Goal: Task Accomplishment & Management: Complete application form

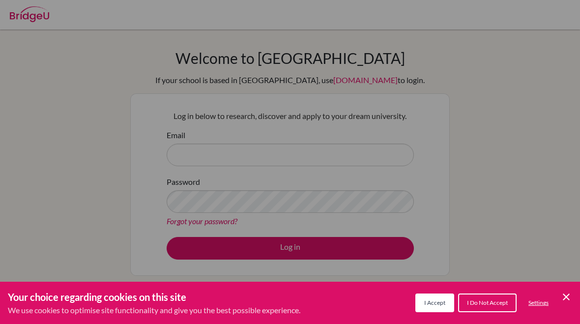
scroll to position [77, 0]
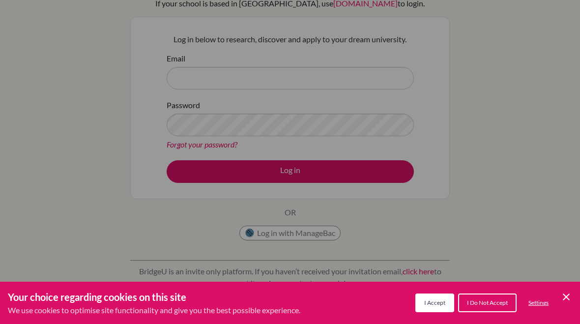
click at [429, 299] on span "I Accept" at bounding box center [434, 302] width 21 height 7
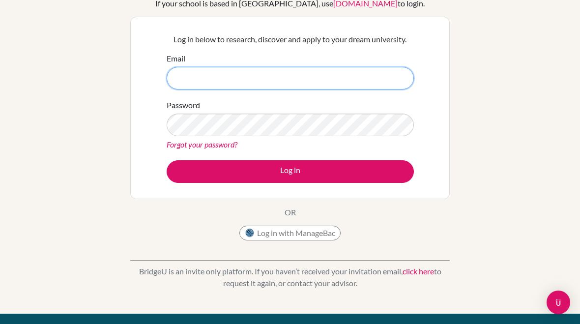
click at [365, 71] on input "Email" at bounding box center [290, 78] width 247 height 23
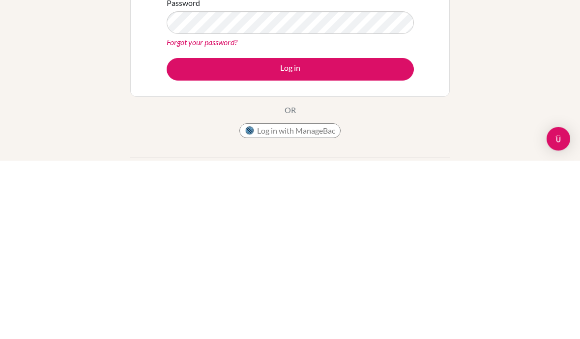
scroll to position [11, 0]
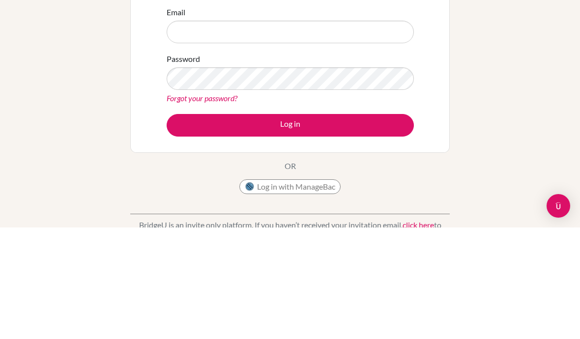
click at [535, 111] on div "Welcome to [GEOGRAPHIC_DATA] If your school is based in [GEOGRAPHIC_DATA], use …" at bounding box center [290, 198] width 580 height 321
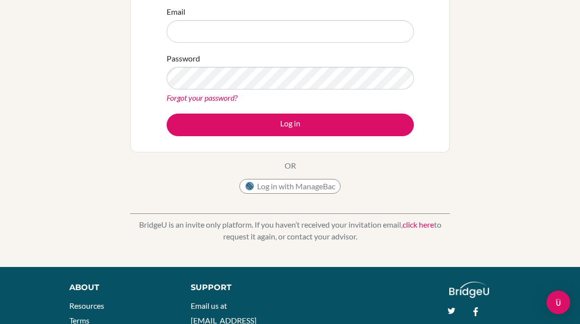
click at [532, 97] on div "Welcome to [GEOGRAPHIC_DATA] If your school is based in [GEOGRAPHIC_DATA], use …" at bounding box center [290, 86] width 580 height 321
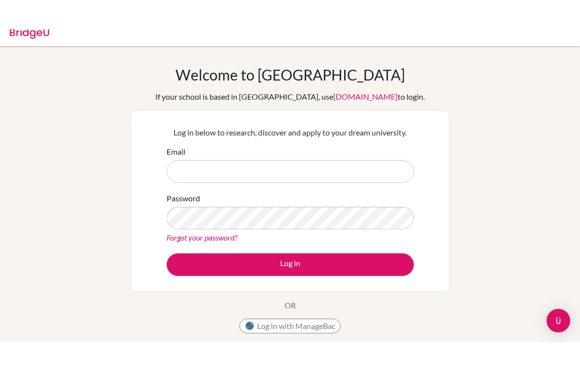
scroll to position [13, 0]
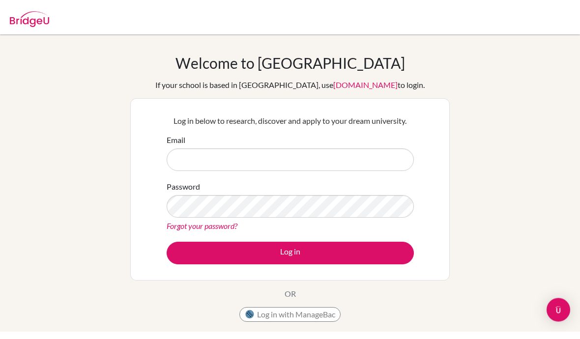
scroll to position [0, 0]
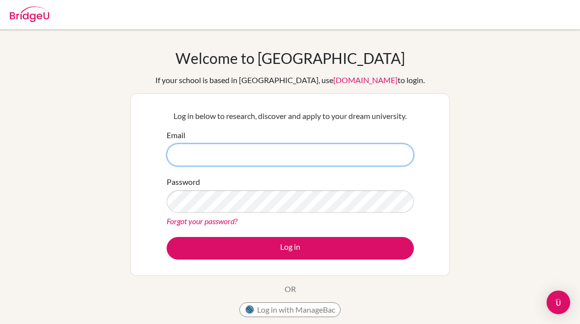
click at [334, 147] on input "Email" at bounding box center [290, 155] width 247 height 23
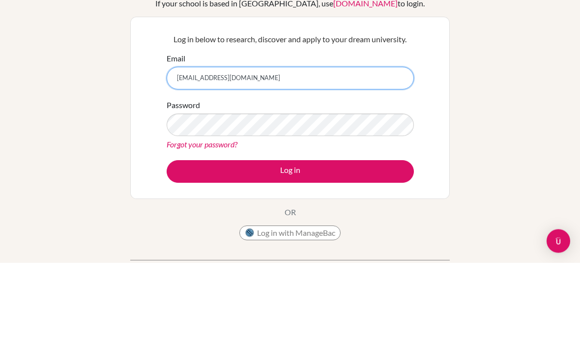
type input "[EMAIL_ADDRESS][DOMAIN_NAME]"
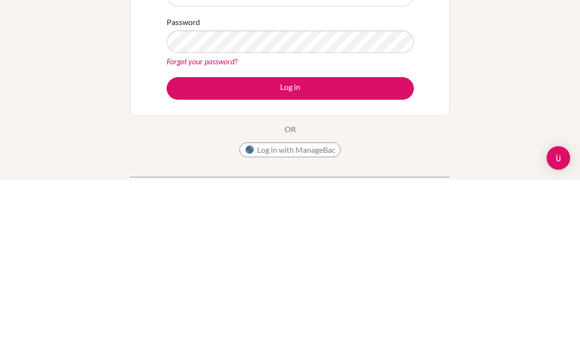
click at [373, 237] on button "Log in" at bounding box center [290, 248] width 247 height 23
click at [360, 237] on button "Log in" at bounding box center [290, 248] width 247 height 23
click at [359, 237] on button "Log in" at bounding box center [290, 248] width 247 height 23
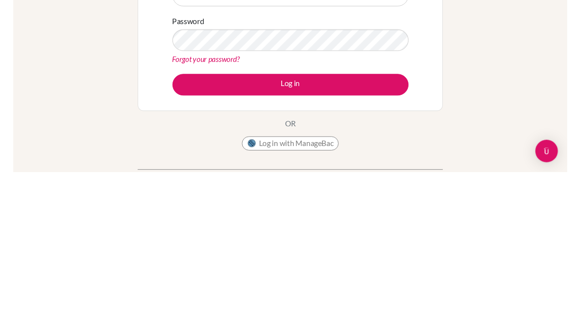
scroll to position [95, 0]
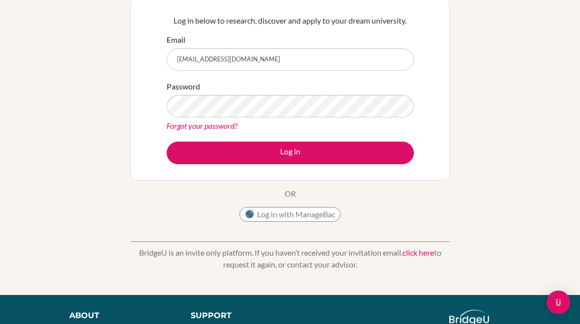
click at [361, 151] on button "Log in" at bounding box center [290, 153] width 247 height 23
click at [357, 148] on button "Log in" at bounding box center [290, 153] width 247 height 23
click at [355, 150] on button "Log in" at bounding box center [290, 153] width 247 height 23
click at [351, 147] on button "Log in" at bounding box center [290, 153] width 247 height 23
click at [345, 150] on button "Log in" at bounding box center [290, 153] width 247 height 23
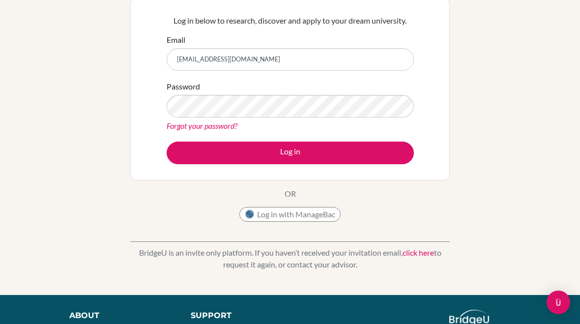
click at [346, 147] on button "Log in" at bounding box center [290, 153] width 247 height 23
click at [344, 150] on button "Log in" at bounding box center [290, 153] width 247 height 23
click at [344, 149] on button "Log in" at bounding box center [290, 153] width 247 height 23
click at [345, 147] on button "Log in" at bounding box center [290, 153] width 247 height 23
click at [340, 151] on button "Log in" at bounding box center [290, 153] width 247 height 23
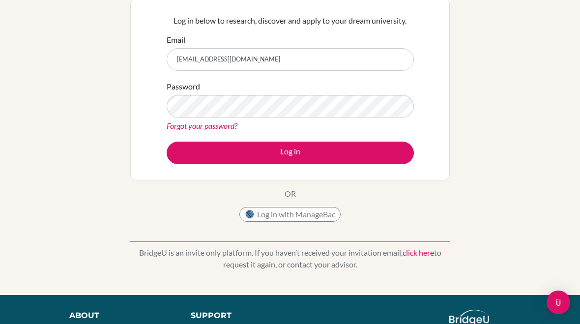
click at [333, 150] on button "Log in" at bounding box center [290, 153] width 247 height 23
click at [330, 154] on button "Log in" at bounding box center [290, 153] width 247 height 23
click at [328, 152] on button "Log in" at bounding box center [290, 153] width 247 height 23
click at [328, 146] on button "Log in" at bounding box center [290, 153] width 247 height 23
click at [329, 143] on button "Log in" at bounding box center [290, 153] width 247 height 23
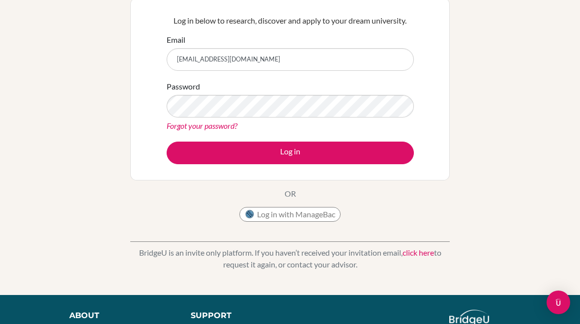
click at [330, 145] on button "Log in" at bounding box center [290, 153] width 247 height 23
click at [340, 144] on button "Log in" at bounding box center [290, 153] width 247 height 23
click at [342, 145] on button "Log in" at bounding box center [290, 153] width 247 height 23
click at [339, 144] on button "Log in" at bounding box center [290, 153] width 247 height 23
click at [335, 144] on button "Log in" at bounding box center [290, 153] width 247 height 23
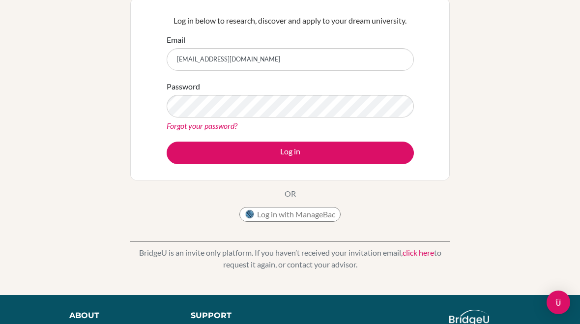
click at [332, 146] on button "Log in" at bounding box center [290, 153] width 247 height 23
click at [329, 151] on button "Log in" at bounding box center [290, 153] width 247 height 23
click at [328, 150] on button "Log in" at bounding box center [290, 153] width 247 height 23
click at [325, 149] on button "Log in" at bounding box center [290, 153] width 247 height 23
